Goal: Task Accomplishment & Management: Manage account settings

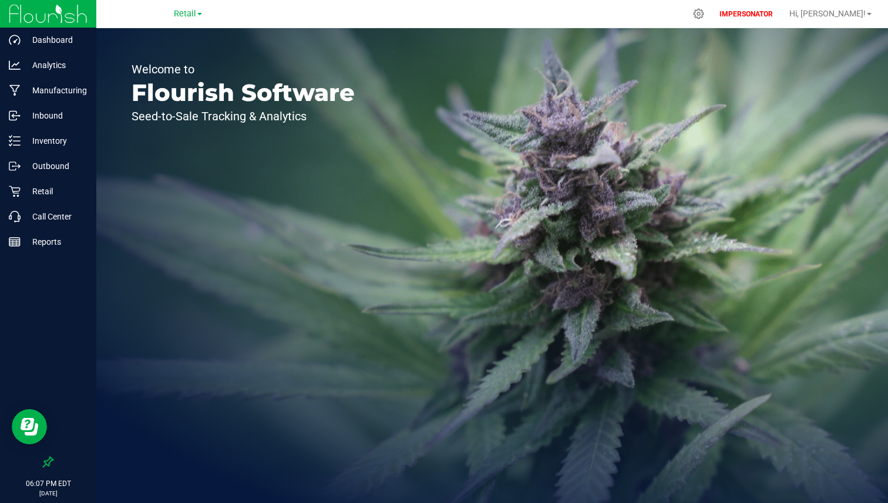
click at [183, 5] on div "Retail" at bounding box center [187, 14] width 171 height 18
click at [180, 12] on span "Retail" at bounding box center [185, 14] width 22 height 11
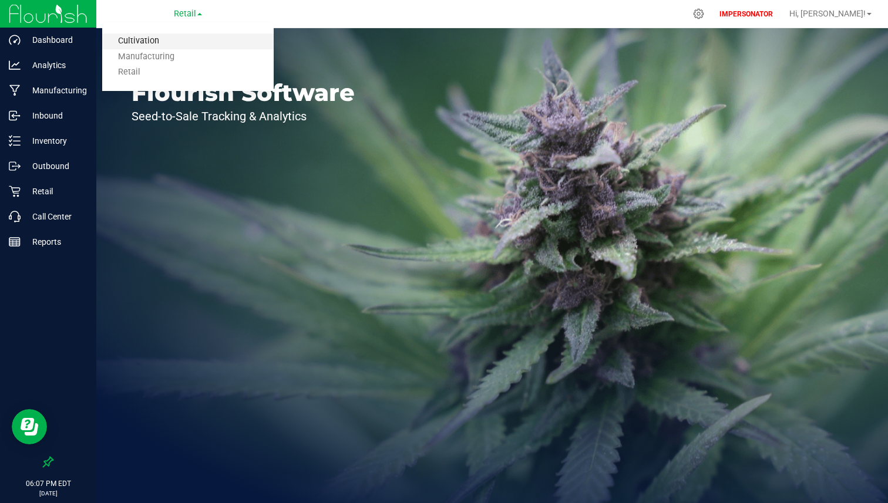
click at [166, 38] on link "Cultivation" at bounding box center [187, 41] width 171 height 16
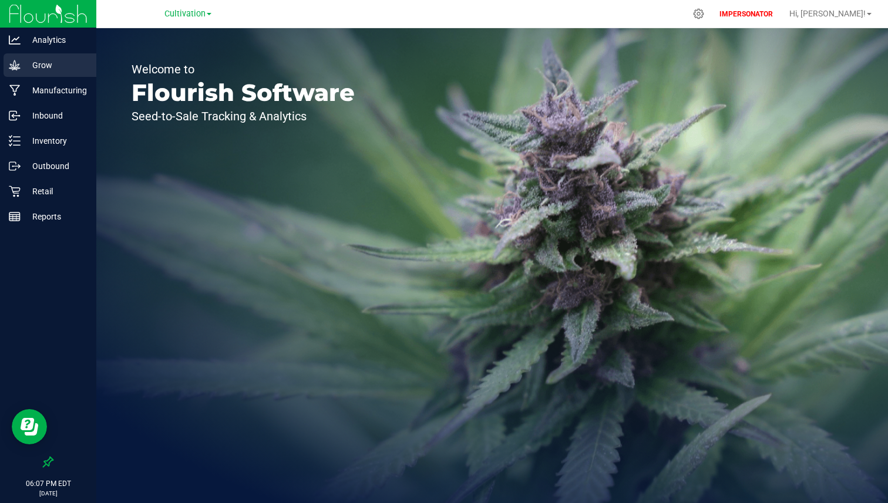
click at [75, 72] on p "Grow" at bounding box center [56, 65] width 70 height 14
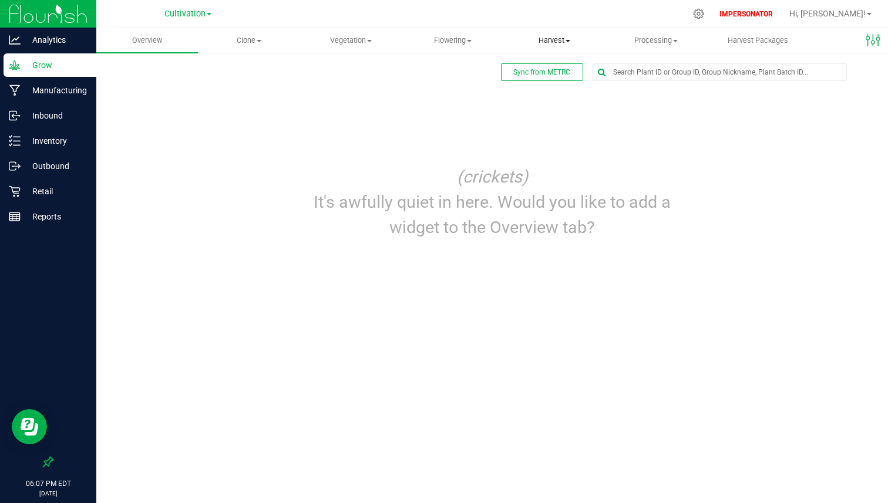
click at [551, 40] on span "Harvest" at bounding box center [554, 40] width 100 height 11
click at [529, 67] on span "Harvests" at bounding box center [535, 71] width 65 height 10
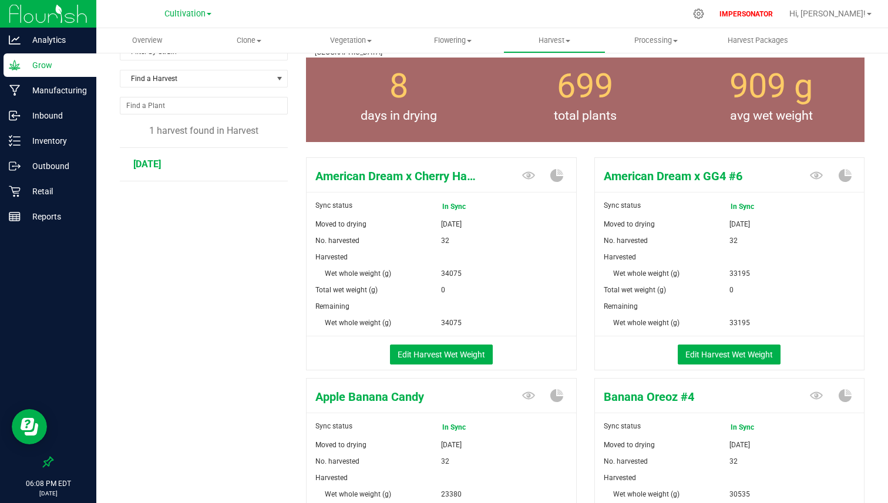
scroll to position [8, 0]
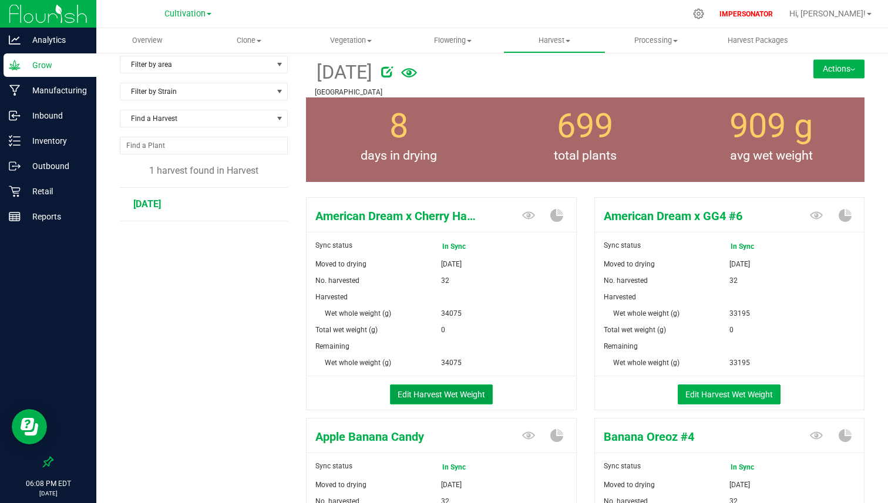
click at [457, 388] on button "Edit Harvest Wet Weight" at bounding box center [441, 395] width 103 height 20
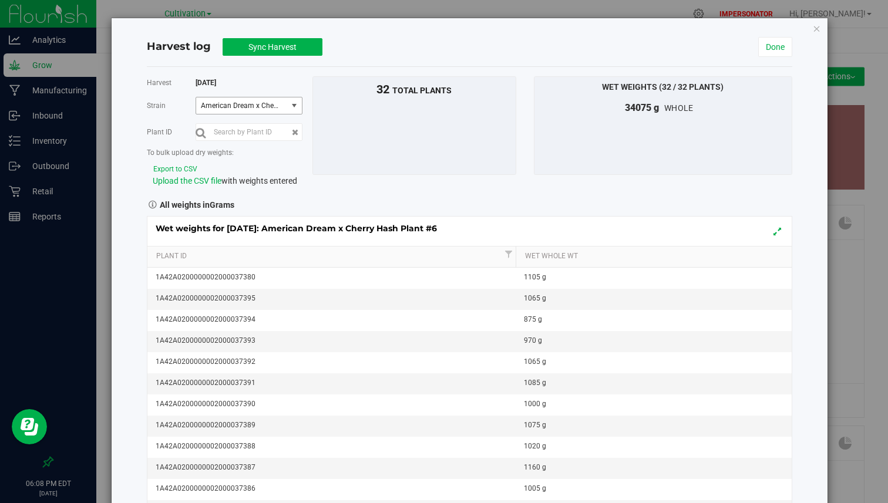
click at [244, 109] on span "American Dream x Cherry Hash Plant #6" at bounding box center [240, 106] width 78 height 8
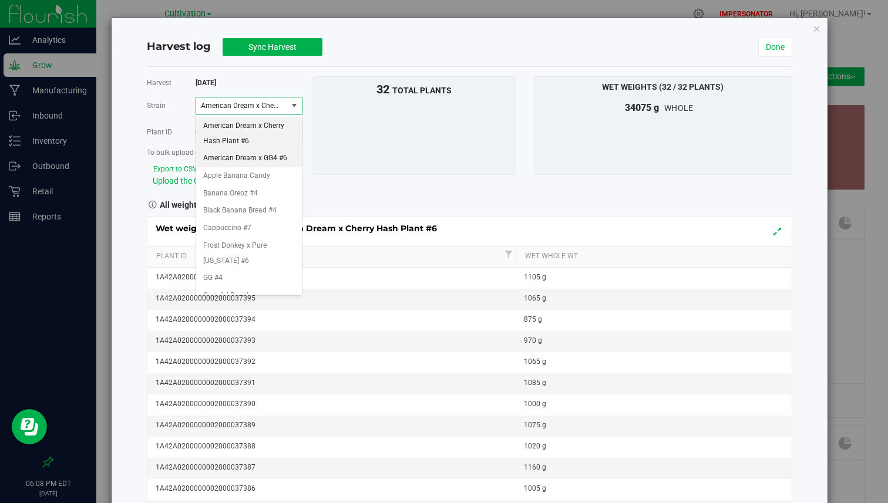
click at [237, 151] on span "American Dream x GG4 #6" at bounding box center [245, 158] width 84 height 15
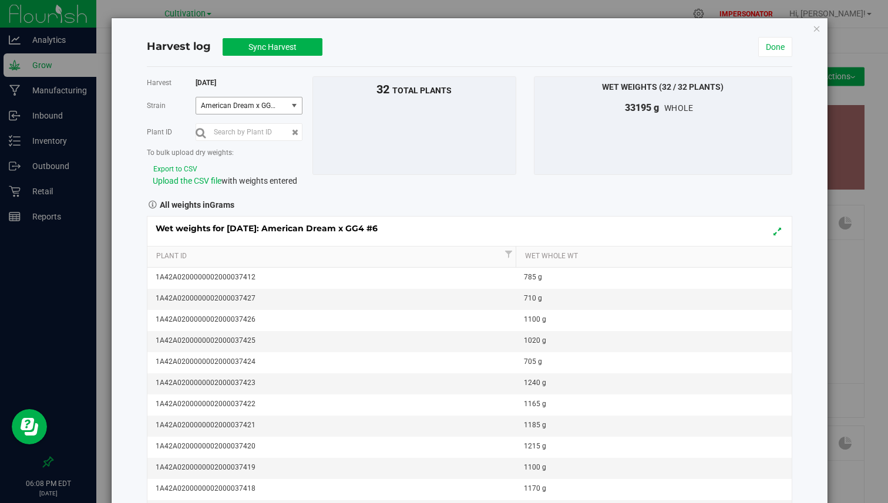
click at [244, 105] on span "American Dream x GG4 #6" at bounding box center [240, 106] width 78 height 8
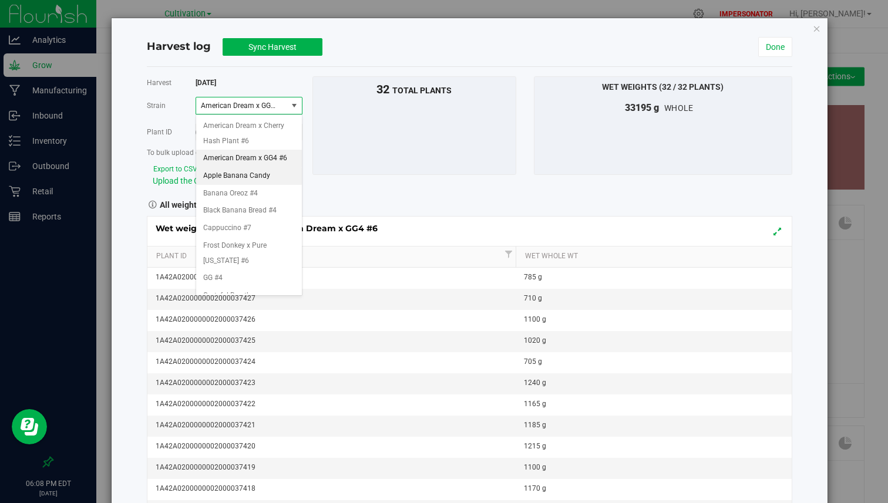
click at [238, 171] on span "Apple Banana Candy" at bounding box center [236, 176] width 67 height 15
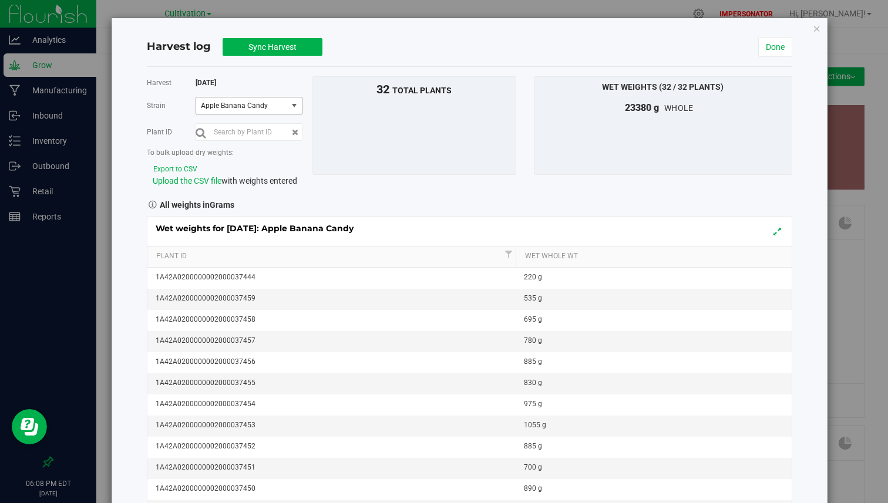
click at [256, 110] on span "Apple Banana Candy" at bounding box center [241, 105] width 91 height 16
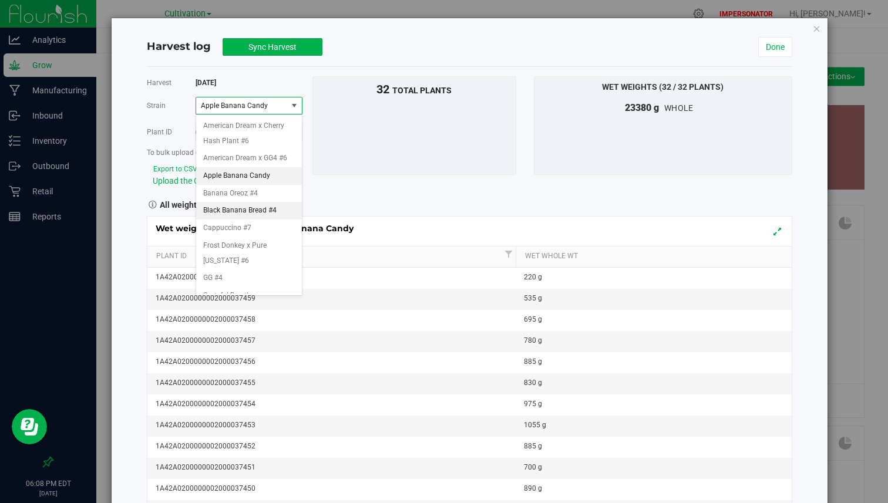
click at [245, 207] on span "Black Banana Bread #4" at bounding box center [239, 210] width 73 height 15
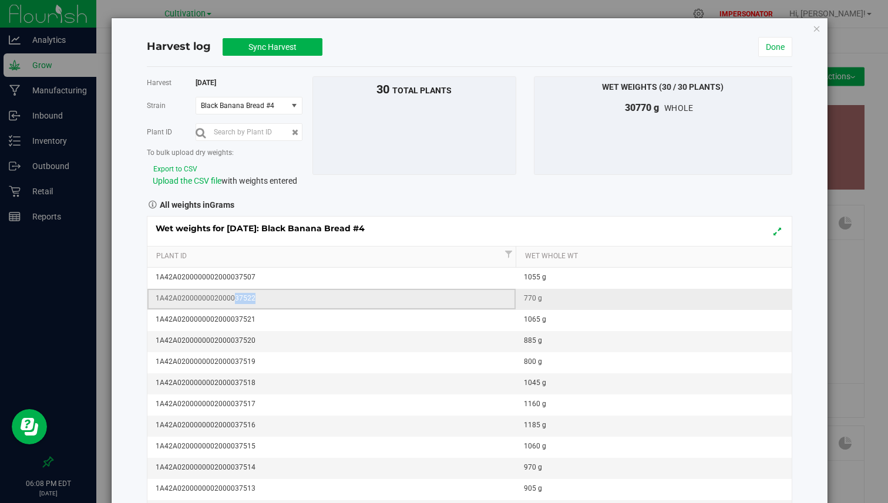
drag, startPoint x: 233, startPoint y: 297, endPoint x: 261, endPoint y: 297, distance: 27.6
click at [261, 297] on div "1A42A0200000002000037522" at bounding box center [335, 298] width 359 height 11
copy div "37522"
click at [258, 132] on input "text" at bounding box center [249, 132] width 107 height 18
paste input "37522"
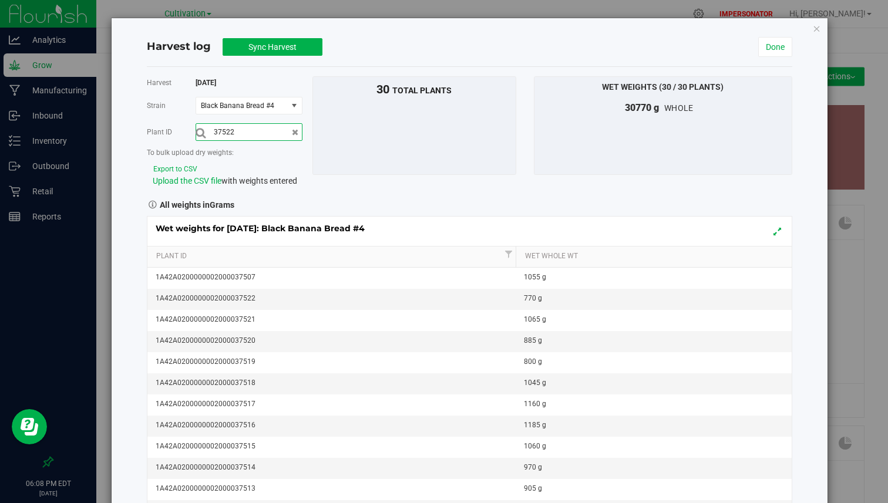
type input "37522"
click at [196, 127] on button "submit" at bounding box center [201, 133] width 10 height 12
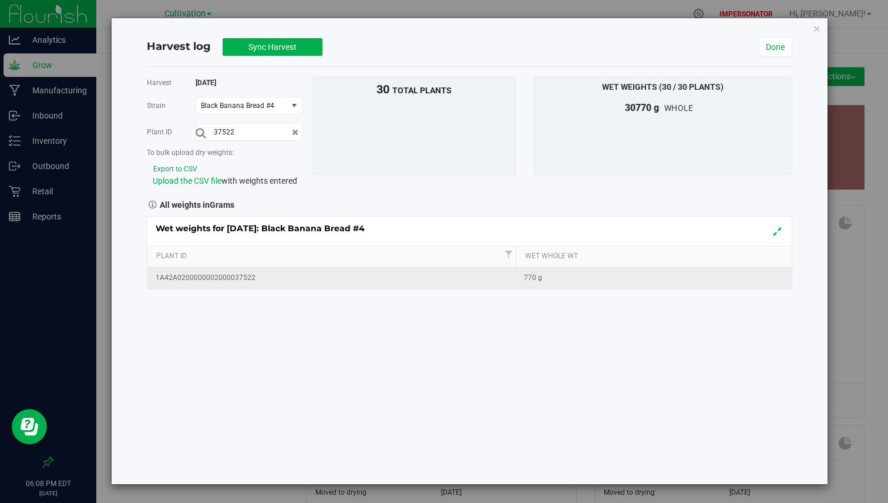
click at [543, 272] on div "770 g" at bounding box center [657, 277] width 267 height 11
click at [536, 280] on div "770 g" at bounding box center [657, 277] width 267 height 11
click at [816, 31] on icon "button" at bounding box center [817, 28] width 8 height 14
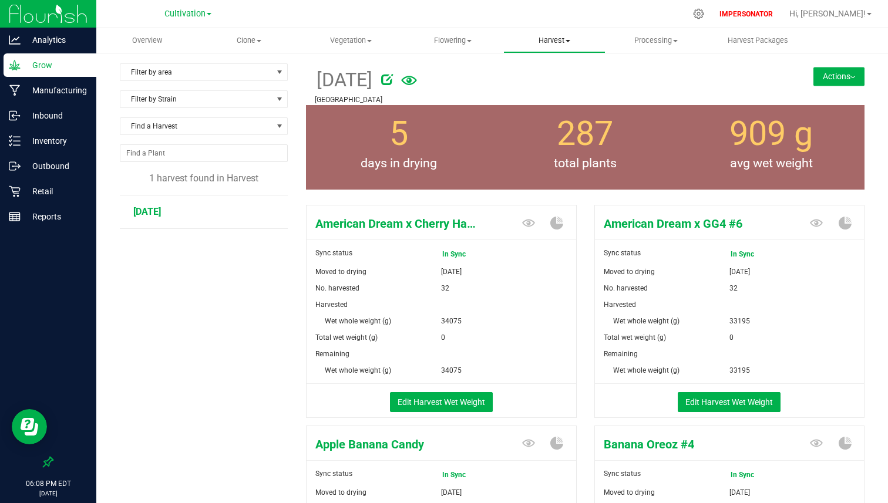
click at [548, 42] on span "Harvest" at bounding box center [554, 40] width 100 height 11
click at [537, 80] on span "Harvested plants" at bounding box center [551, 85] width 96 height 10
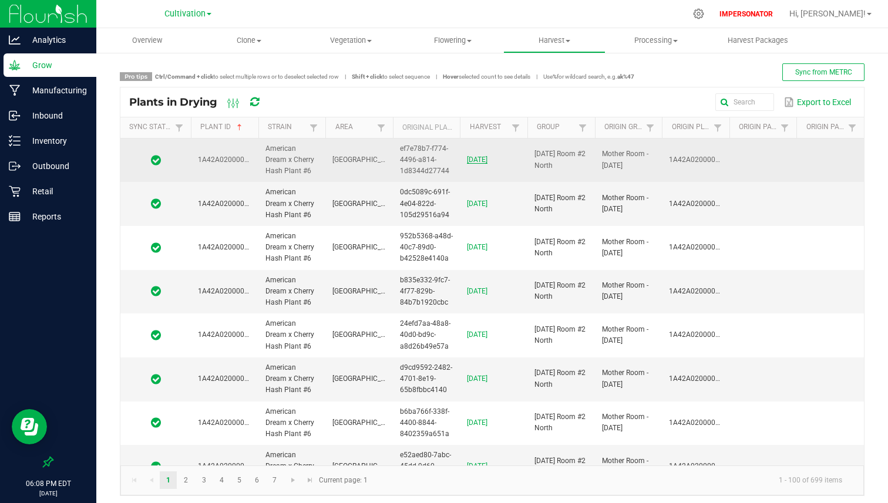
click at [482, 156] on link "8/13/25" at bounding box center [477, 160] width 21 height 8
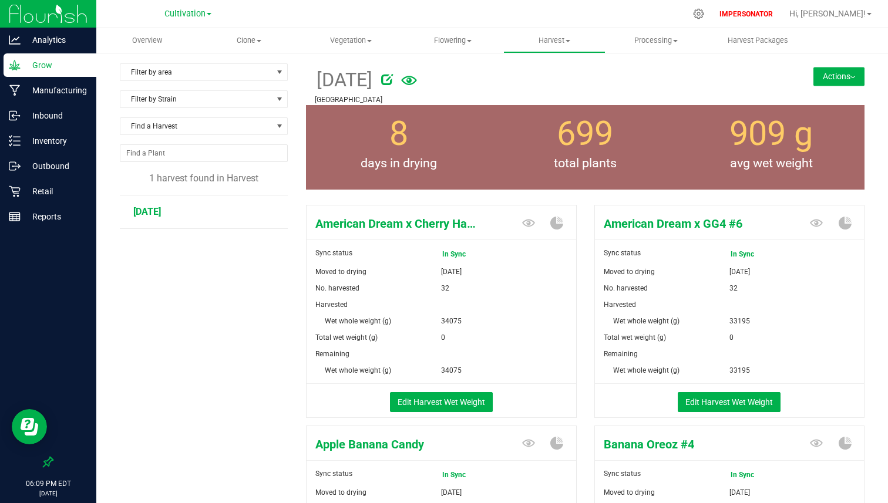
drag, startPoint x: 319, startPoint y: 82, endPoint x: 386, endPoint y: 82, distance: 66.9
click at [386, 82] on div "8/13/25" at bounding box center [539, 78] width 448 height 31
click at [424, 281] on div "No. harvested" at bounding box center [374, 288] width 134 height 16
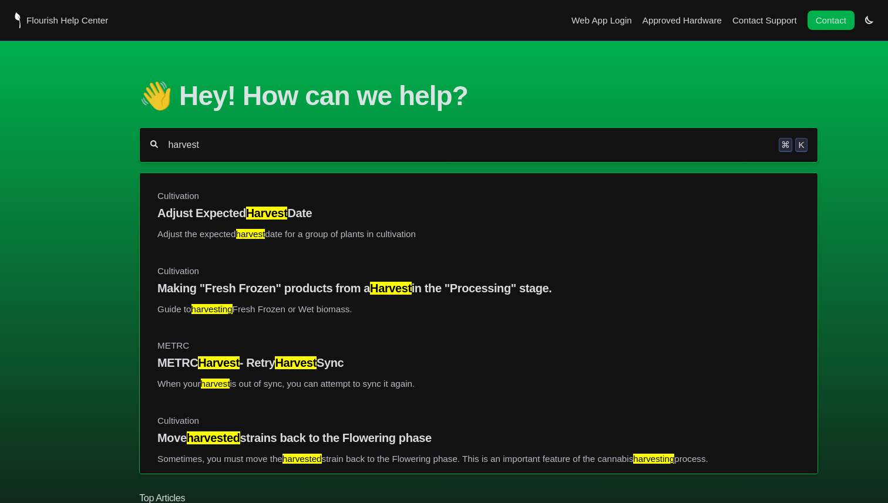
type input "harvest"
click at [270, 100] on h1 "👋 Hey! How can we help?" at bounding box center [478, 96] width 679 height 32
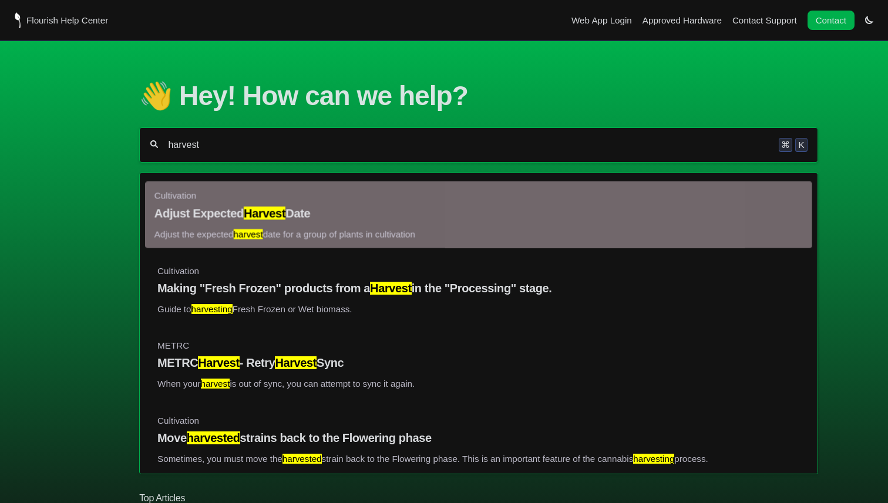
click at [201, 225] on link "Cultivation Adjust Expected Harvest Date Adjust the expected harvest date for a…" at bounding box center [478, 215] width 649 height 49
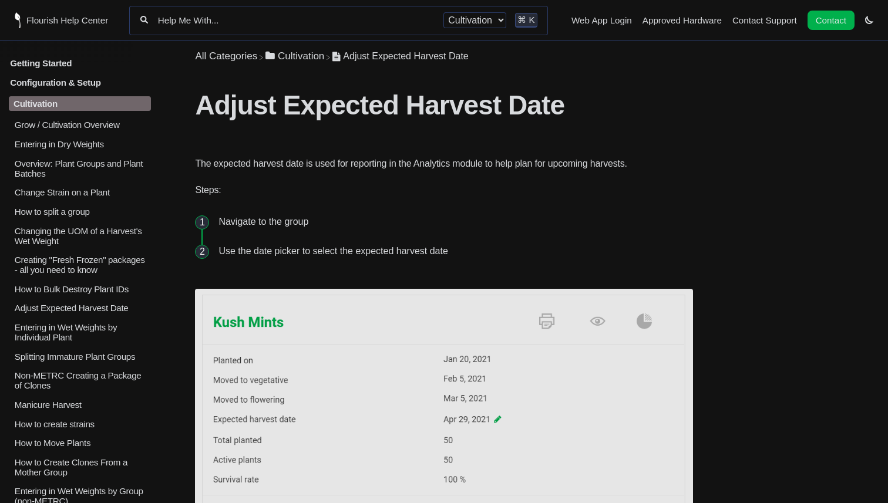
click at [71, 128] on p "Grow / Cultivation Overview" at bounding box center [83, 125] width 138 height 10
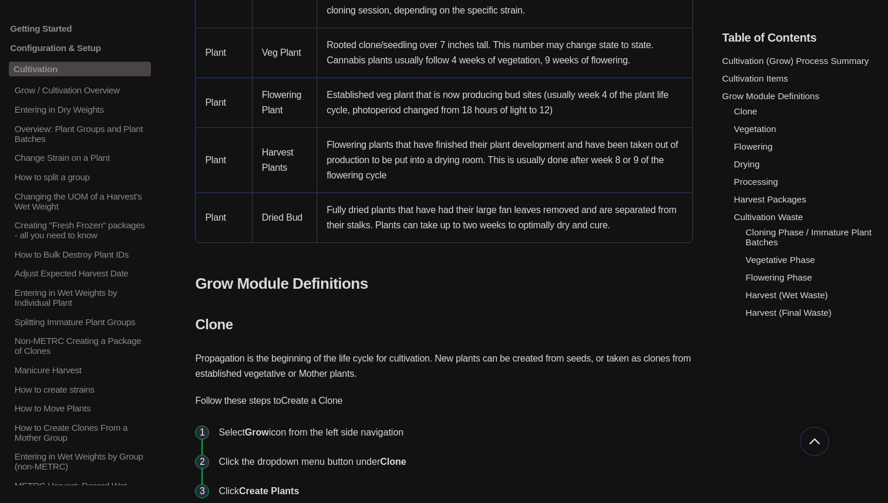
scroll to position [939, 0]
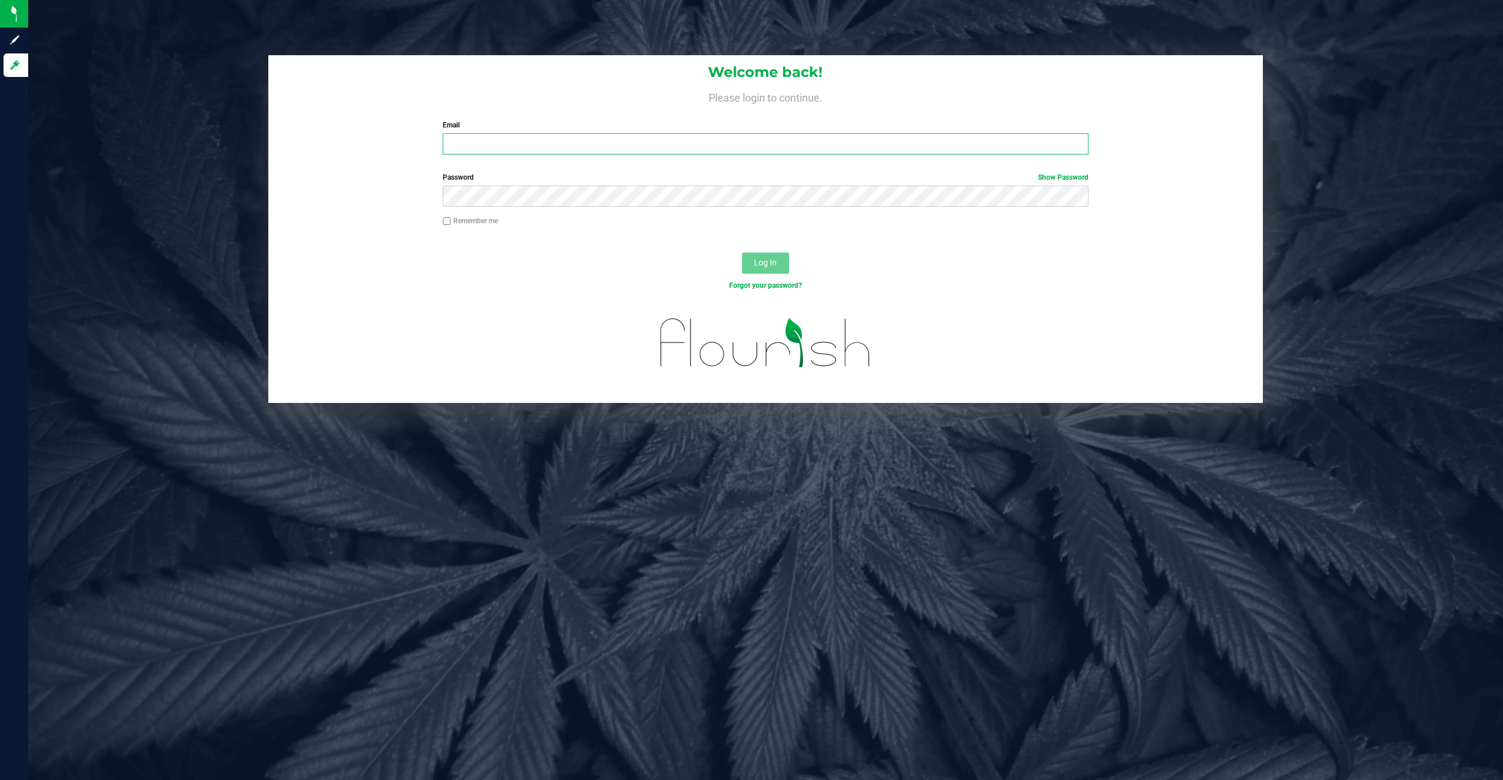
click at [496, 152] on input "Email" at bounding box center [766, 143] width 646 height 21
click at [526, 137] on input "Email" at bounding box center [766, 143] width 646 height 21
type input "cg_demo@flourishsoftware.com"
